Goal: Information Seeking & Learning: Learn about a topic

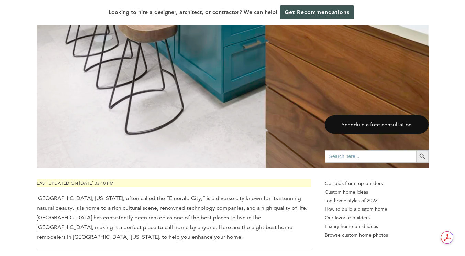
scroll to position [453, 0]
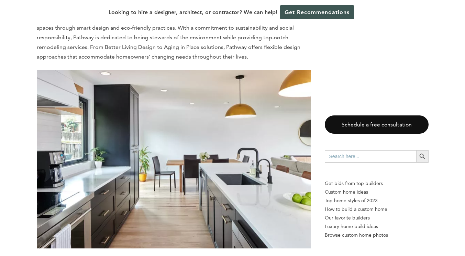
scroll to position [817, 0]
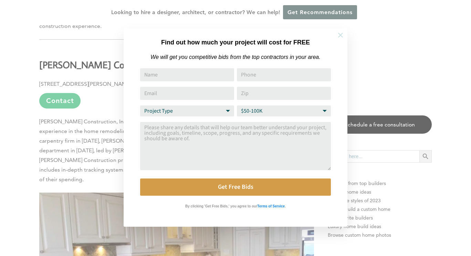
click at [342, 34] on icon at bounding box center [340, 35] width 8 height 8
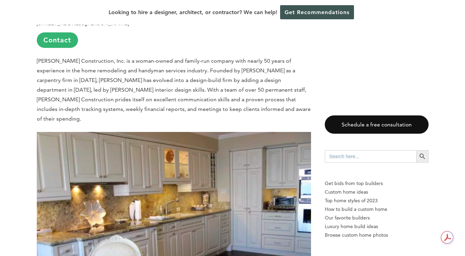
scroll to position [878, 0]
click at [126, 77] on p "[PERSON_NAME] Construction, Inc. is a woman-owned and family-run company with n…" at bounding box center [174, 89] width 275 height 67
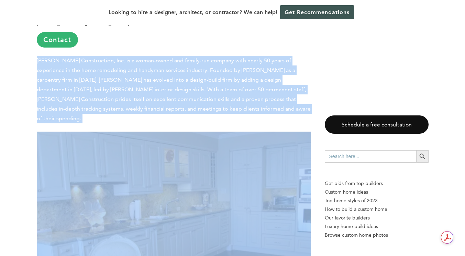
click at [126, 77] on p "[PERSON_NAME] Construction, Inc. is a woman-owned and family-run company with n…" at bounding box center [174, 89] width 275 height 67
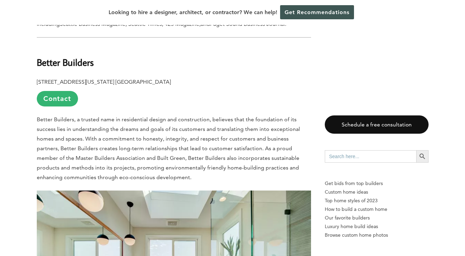
scroll to position [1212, 0]
click at [95, 116] on span "Better Builders, a trusted name in residential design and construction, believe…" at bounding box center [169, 148] width 264 height 64
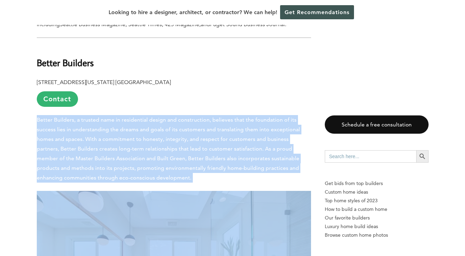
click at [95, 116] on span "Better Builders, a trusted name in residential design and construction, believe…" at bounding box center [169, 148] width 264 height 64
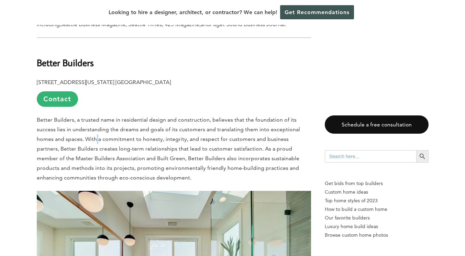
click at [95, 116] on span "Better Builders, a trusted name in residential design and construction, believe…" at bounding box center [169, 148] width 264 height 64
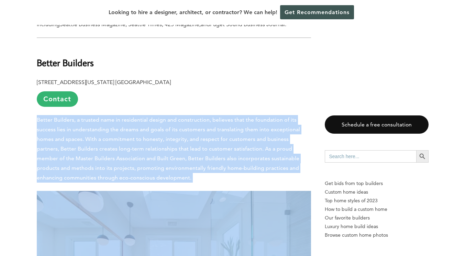
click at [95, 116] on span "Better Builders, a trusted name in residential design and construction, believe…" at bounding box center [169, 148] width 264 height 64
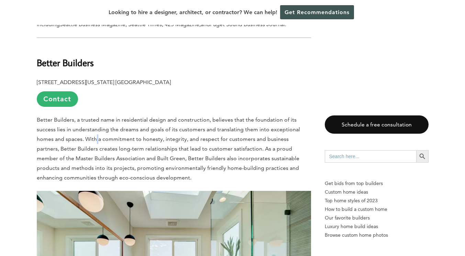
click at [95, 116] on span "Better Builders, a trusted name in residential design and construction, believe…" at bounding box center [169, 148] width 264 height 64
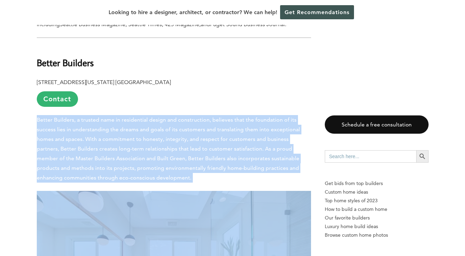
click at [95, 116] on span "Better Builders, a trusted name in residential design and construction, believe…" at bounding box center [169, 148] width 264 height 64
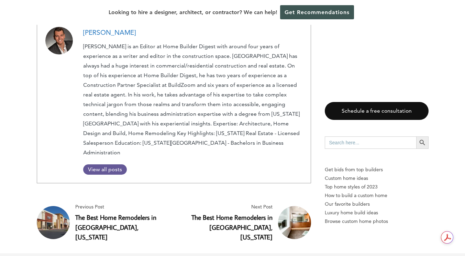
scroll to position [3542, 0]
click at [220, 212] on link "The Best Home Remodelers in [GEOGRAPHIC_DATA], [US_STATE]" at bounding box center [232, 226] width 81 height 29
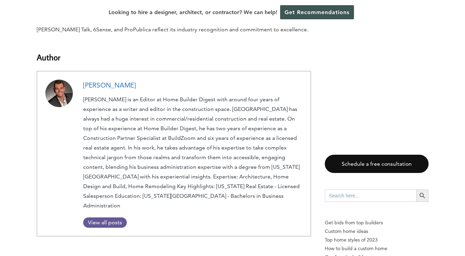
scroll to position [4018, 0]
